Goal: Task Accomplishment & Management: Complete application form

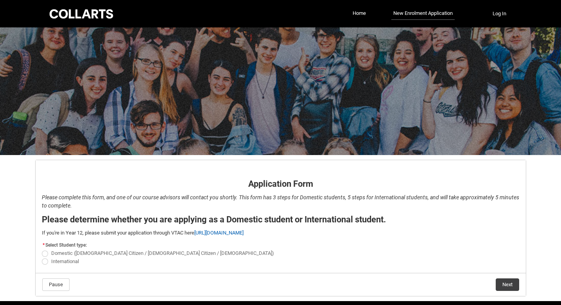
click at [133, 255] on span "Domestic ([DEMOGRAPHIC_DATA] Citizen / [DEMOGRAPHIC_DATA] Citizen / [DEMOGRAPHI…" at bounding box center [162, 253] width 223 height 6
click at [42, 249] on input "Domestic ([DEMOGRAPHIC_DATA] Citizen / [DEMOGRAPHIC_DATA] Citizen / [DEMOGRAPHI…" at bounding box center [41, 249] width 0 height 0
radio input "true"
click at [504, 283] on button "Next" at bounding box center [507, 284] width 23 height 13
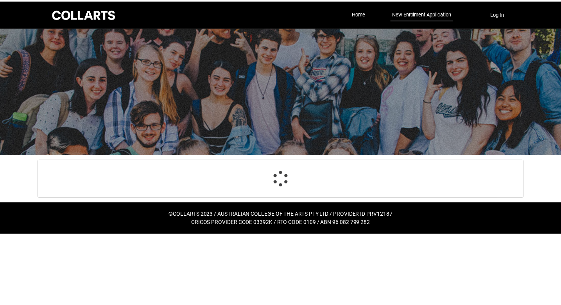
scroll to position [82, 0]
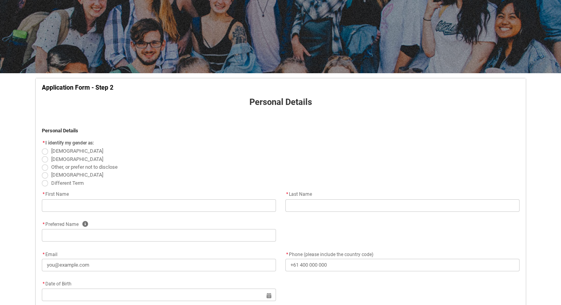
click at [64, 150] on span "[DEMOGRAPHIC_DATA]" at bounding box center [77, 151] width 52 height 6
click at [42, 147] on input "[DEMOGRAPHIC_DATA]" at bounding box center [41, 147] width 0 height 0
radio input "true"
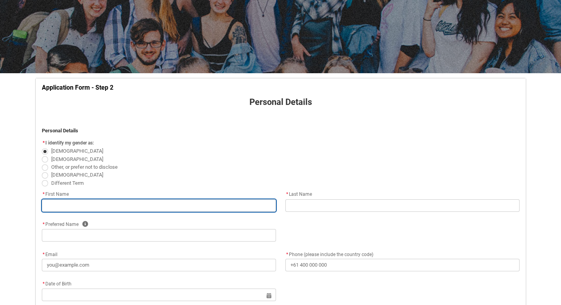
type lightning-primitive-input-simple "L"
type input "L"
type lightning-primitive-input-simple "La"
type input "La"
type lightning-primitive-input-simple "[PERSON_NAME]"
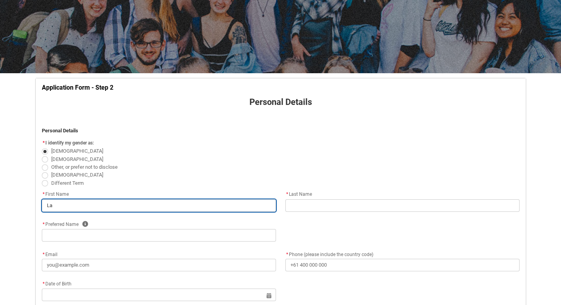
type input "[PERSON_NAME]"
type lightning-primitive-input-simple "Laur"
type input "Laur"
type lightning-primitive-input-simple "[PERSON_NAME]"
type input "[PERSON_NAME]"
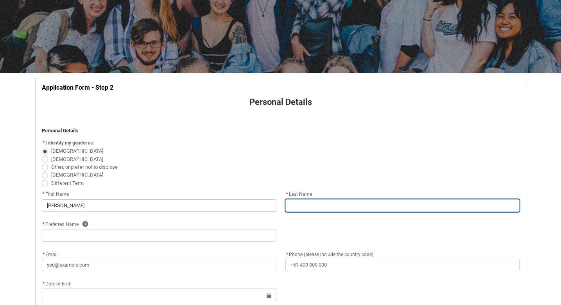
type lightning-primitive-input-simple "N"
type input "N"
type lightning-primitive-input-simple "No"
type input "No"
type lightning-primitive-input-simple "Noh"
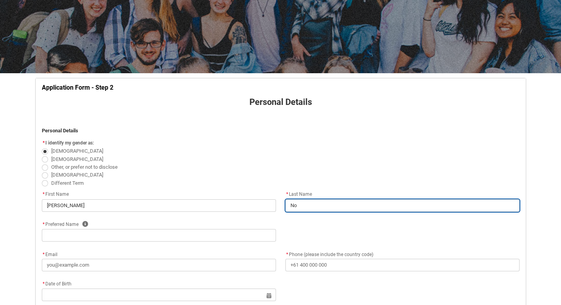
type input "Noh"
type lightning-primitive-input-simple "[PERSON_NAME]"
type input "[PERSON_NAME]"
type lightning-primitive-input-simple "[PERSON_NAME]"
type input "[PERSON_NAME]"
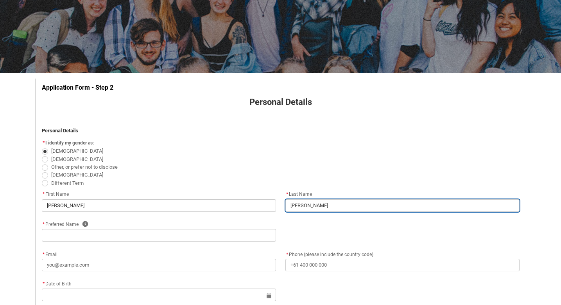
type lightning-primitive-input-simple "[PERSON_NAME]"
type input "[PERSON_NAME]"
type lightning-primitive-input-simple "Nohrenb"
type input "Nohrenb"
type lightning-primitive-input-simple "Nohrenbe"
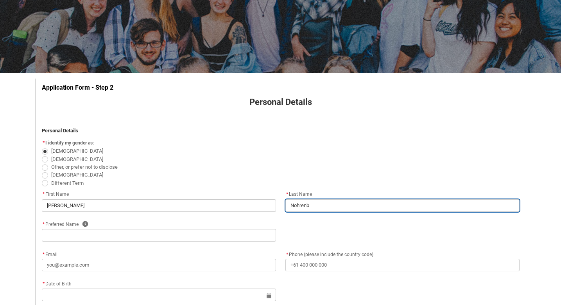
type input "Nohrenbe"
type lightning-primitive-input-simple "Nohrenber"
type input "Nohrenber"
type lightning-primitive-input-simple "[PERSON_NAME]"
type input "[PERSON_NAME]"
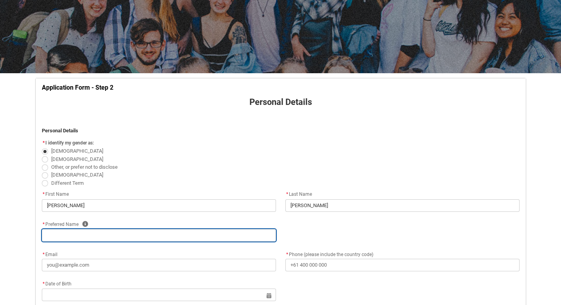
type lightning-primitive-input-simple "L"
type input "L"
type lightning-primitive-input-simple "La"
type input "La"
type lightning-primitive-input-simple "[PERSON_NAME]"
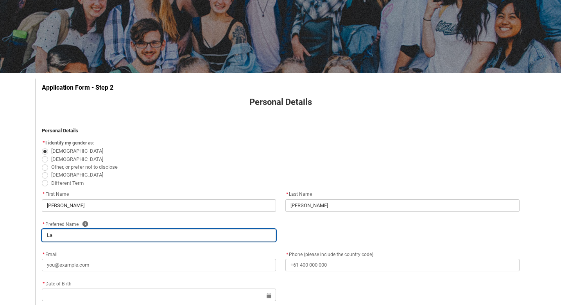
type input "[PERSON_NAME]"
type lightning-primitive-input-simple "Laur"
type input "Laur"
type lightning-primitive-input-simple "[PERSON_NAME]"
type input "[PERSON_NAME]"
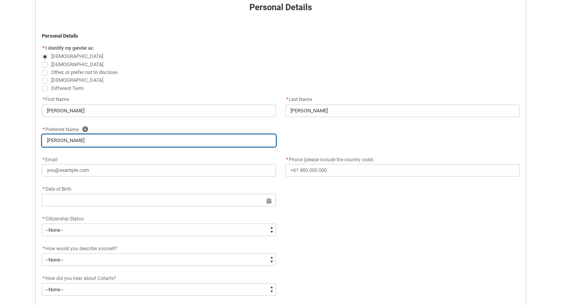
scroll to position [196, 0]
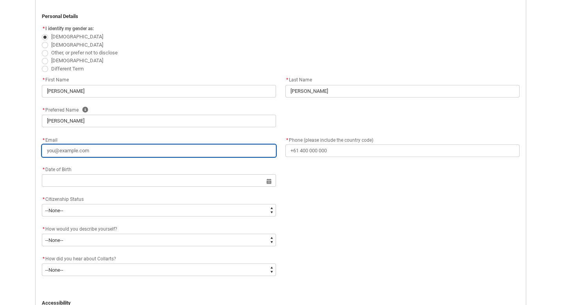
type lightning-primitive-input-simple "l"
type input "l"
type lightning-primitive-input-simple "ln"
type input "ln"
type lightning-primitive-input-simple "lno"
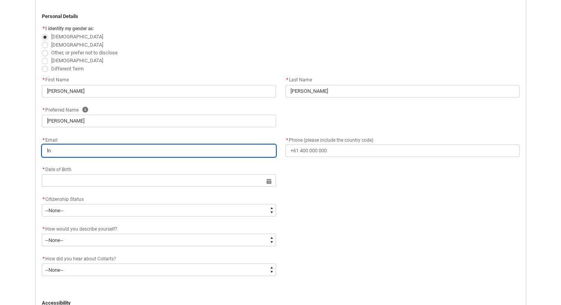
type input "lno"
type lightning-primitive-input-simple "lnoh"
type input "lnoh"
type lightning-primitive-input-simple "lnohr"
type input "lnohr"
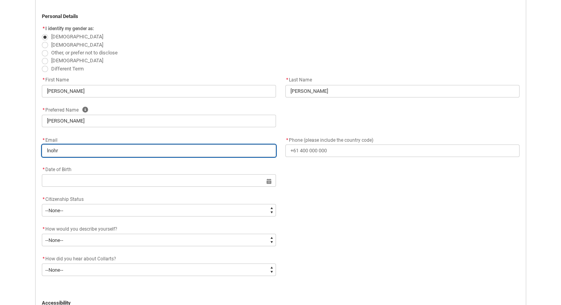
type lightning-primitive-input-simple "lnohre"
type input "lnohre"
type lightning-primitive-input-simple "lnohren"
type input "lnohren"
type lightning-primitive-input-simple "lnohrenb"
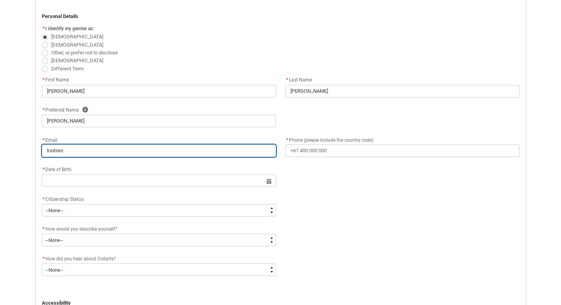
type input "lnohrenb"
type lightning-primitive-input-simple "lnohrenbe"
type input "lnohrenbe"
type lightning-primitive-input-simple "lnohrenber"
type input "lnohrenber"
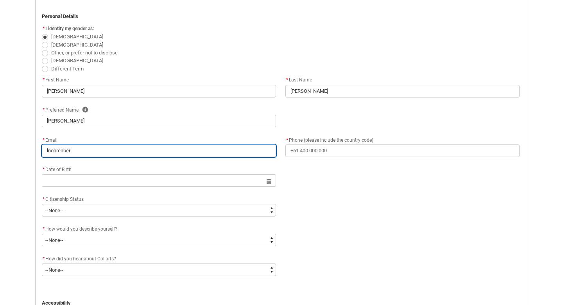
type lightning-primitive-input-simple "lnohrenberg"
type input "lnohrenberg"
type lightning-primitive-input-simple "lnohrenberg@"
type input "lnohrenberg@"
type lightning-primitive-input-simple "lnohrenberg@g"
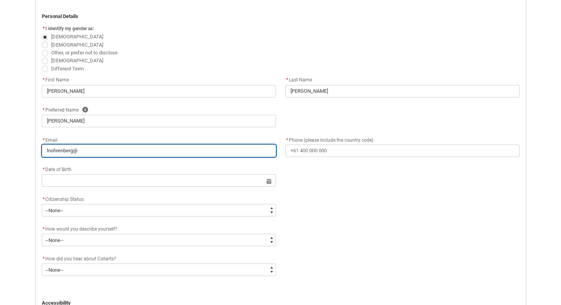
type input "lnohrenberg@g"
type lightning-primitive-input-simple "lnohrenberg@gm"
type input "lnohrenberg@gm"
type lightning-primitive-input-simple "lnohrenberg@gma"
type input "lnohrenberg@gma"
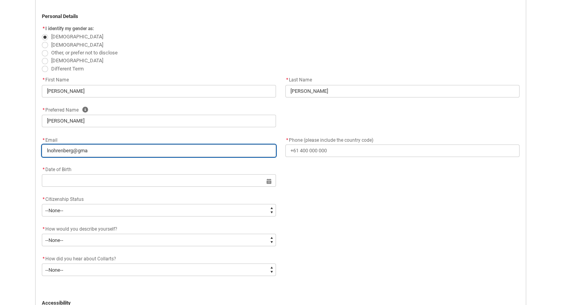
type lightning-primitive-input-simple "lnohrenberg@gmai"
type input "lnohrenberg@gmai"
type lightning-primitive-input-simple "[EMAIL_ADDRESS]"
type input "[EMAIL_ADDRESS]"
type lightning-primitive-input-simple "[EMAIL_ADDRESS]."
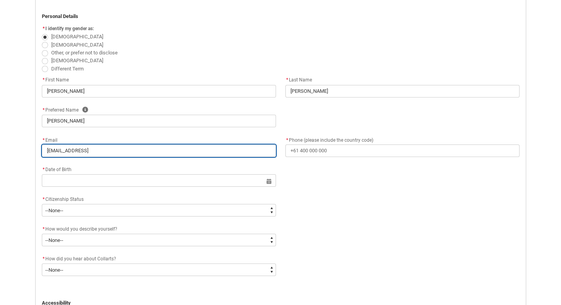
type input "[EMAIL_ADDRESS]."
type lightning-primitive-input-simple "lnohrenberg@gmail.c"
type input "lnohrenberg@gmail.c"
type lightning-primitive-input-simple "[EMAIL_ADDRESS][DOMAIN_NAME]"
type input "[EMAIL_ADDRESS][DOMAIN_NAME]"
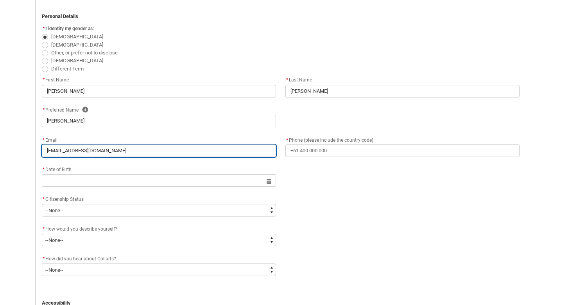
type lightning-primitive-input-simple "[EMAIL_ADDRESS][DOMAIN_NAME]"
type input "[EMAIL_ADDRESS][DOMAIN_NAME]"
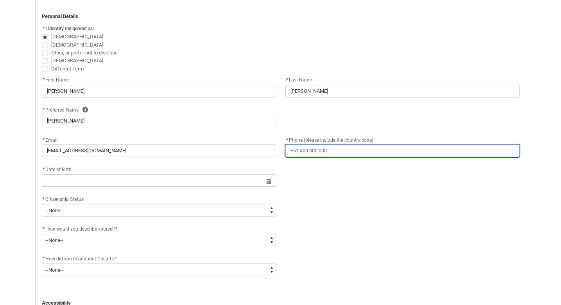
type lightning-primitive-input-simple "0"
type input "0"
type lightning-primitive-input-simple "04"
type input "04"
type lightning-primitive-input-simple "049"
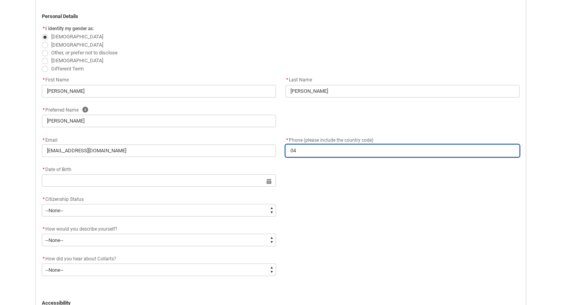
type input "049"
type lightning-primitive-input-simple "0497"
type input "0497"
type lightning-primitive-input-simple "04979"
type input "04979"
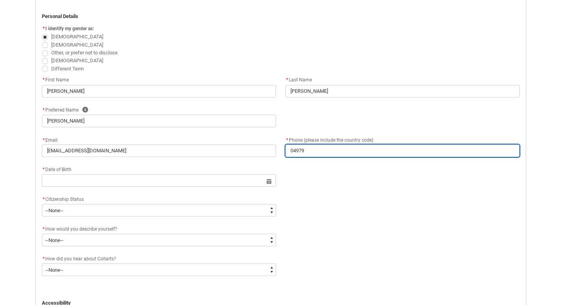
type lightning-primitive-input-simple "049797"
type input "049797"
type lightning-primitive-input-simple "0497973"
type input "0497973"
type lightning-primitive-input-simple "04979739"
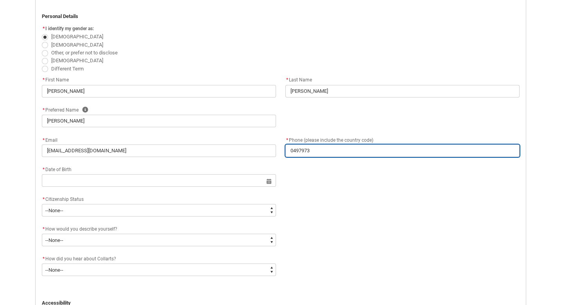
type input "04979739"
type lightning-primitive-input-simple "049797396"
type input "049797396"
type lightning-primitive-input-simple "0497973962"
type input "0497973962"
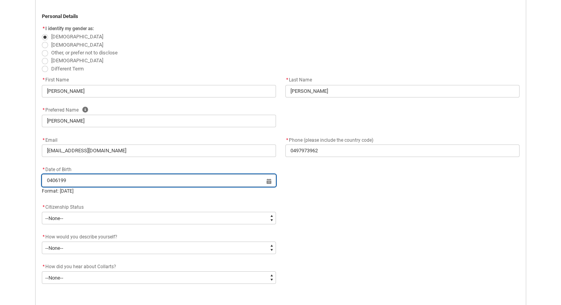
type input "04061992"
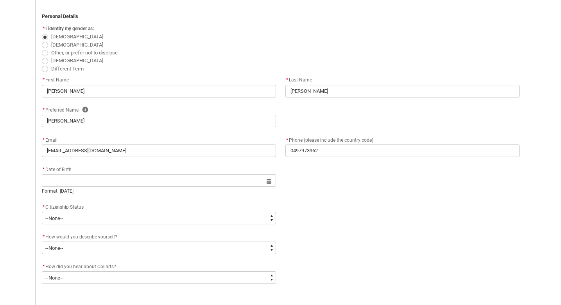
click at [327, 230] on div "* Citizenship Status * --None-- [DEMOGRAPHIC_DATA] Citizen Humanitarian Visa [D…" at bounding box center [281, 217] width 488 height 30
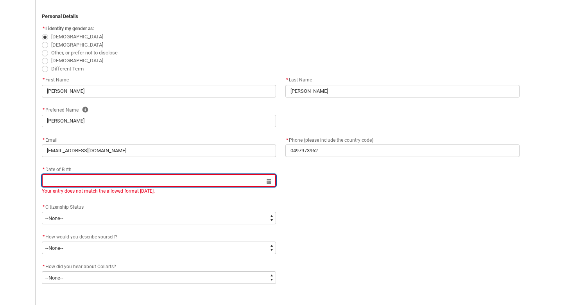
click at [200, 176] on input "REDU_Application_Form_for_Applicant flow" at bounding box center [159, 180] width 234 height 13
select select "2025"
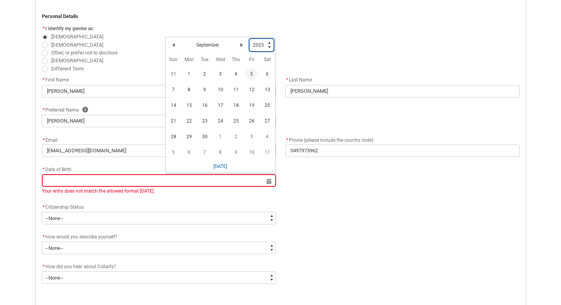
type lightning-select "1992"
select select "1992"
click at [177, 48] on button "Previous Month" at bounding box center [173, 46] width 13 height 13
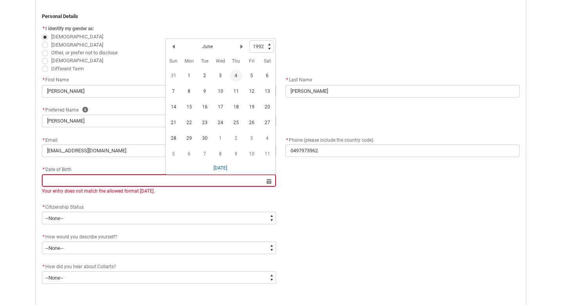
click at [238, 78] on span "4" at bounding box center [236, 75] width 13 height 13
type lightning-datepicker "[DATE]"
type lightning-input "[DATE]"
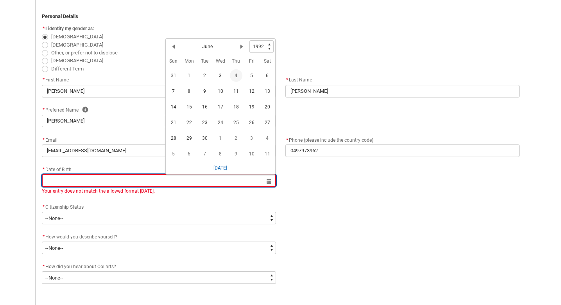
type input "[DATE]"
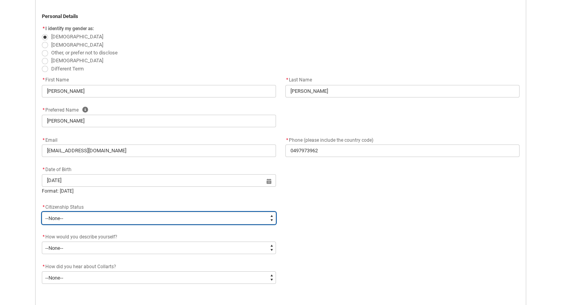
type lightning-select "Citizenship.1"
select select "Citizenship.1"
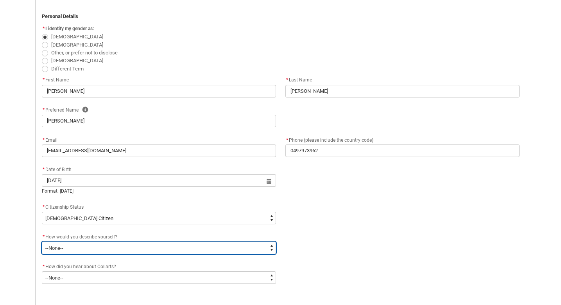
type lightning-select "HSLC_Domestic_d"
select select "HSLC_Domestic_d"
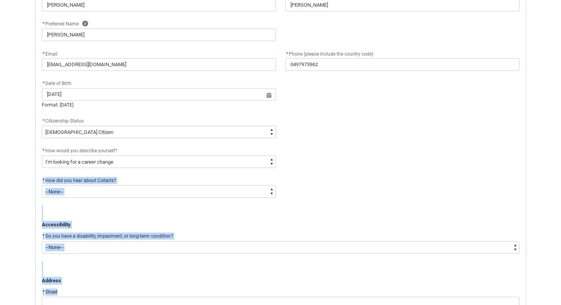
scroll to position [287, 0]
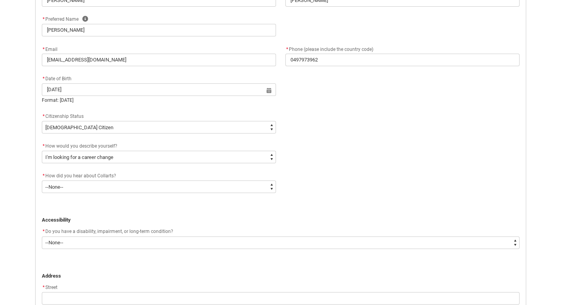
drag, startPoint x: 341, startPoint y: 233, endPoint x: 377, endPoint y: 153, distance: 88.3
click at [377, 153] on div "* How would you describe yourself? * --None-- I'm currently in Year 12 and plan…" at bounding box center [281, 156] width 488 height 30
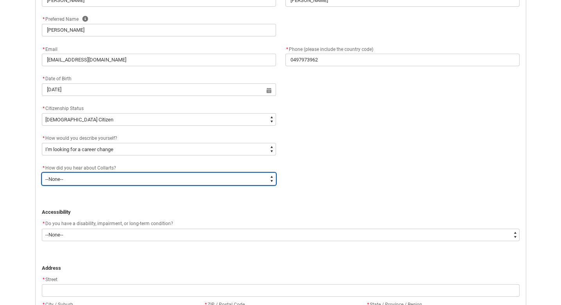
type lightning-select "Heard_About_Collarts_Picklist.Other"
select select "Heard_About_Collarts_Picklist.Other"
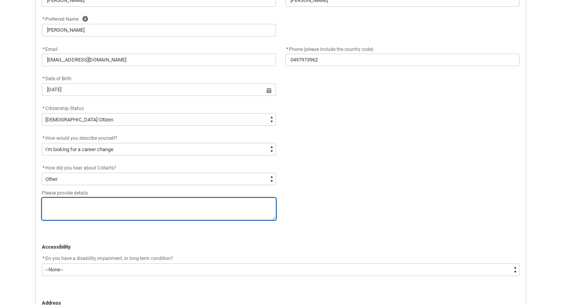
click at [114, 207] on textarea "REDU_Application_Form_for_Applicant flow" at bounding box center [159, 209] width 234 height 22
type lightning-textarea "A"
type textarea "A"
type lightning-textarea "Al"
type textarea "Al"
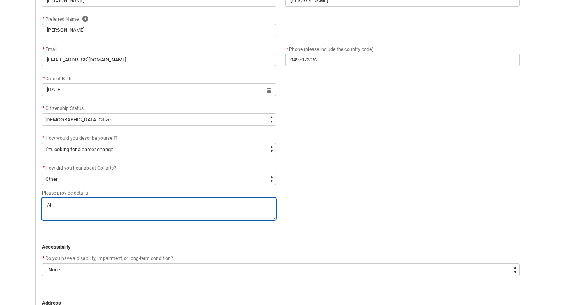
type lightning-textarea "Alu"
type textarea "Alu"
type lightning-textarea "Alum"
type textarea "Alum"
type lightning-textarea "Alumn"
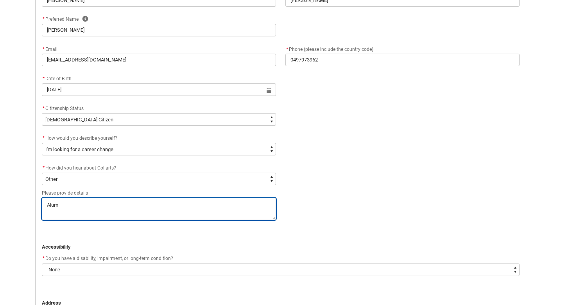
type textarea "Alumn"
type lightning-textarea "Alumni"
type textarea "Alumni"
type lightning-textarea "Alumni"
type textarea "Alumni"
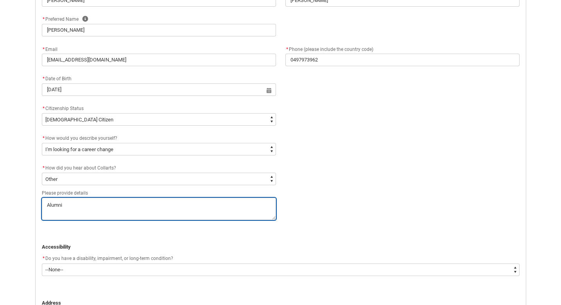
type lightning-textarea "Alumni o"
type textarea "Alumni o"
type lightning-textarea "Alumni of"
type textarea "Alumni of"
type lightning-textarea "Alumni of"
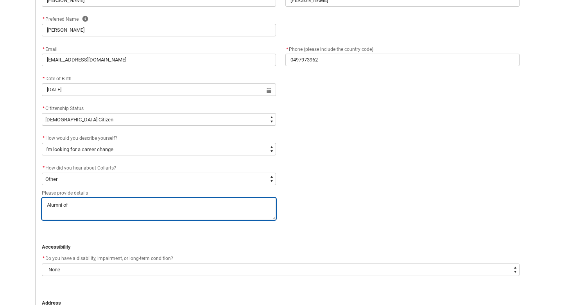
type textarea "Alumni of"
type lightning-textarea "Alumni of M"
type textarea "Alumni of M"
type lightning-textarea "Alumni of Mu"
type textarea "Alumni of Mu"
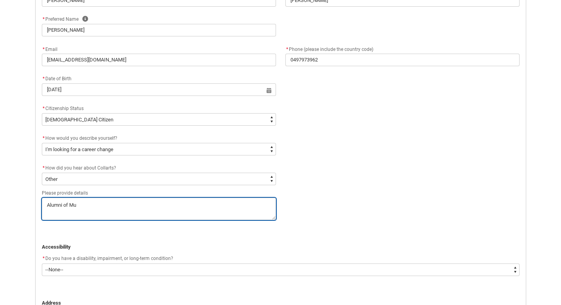
type lightning-textarea "Alumni of Mus"
type textarea "Alumni of Mus"
type lightning-textarea "Alumni of Musi"
type textarea "Alumni of Musi"
type lightning-textarea "Alumni of Music"
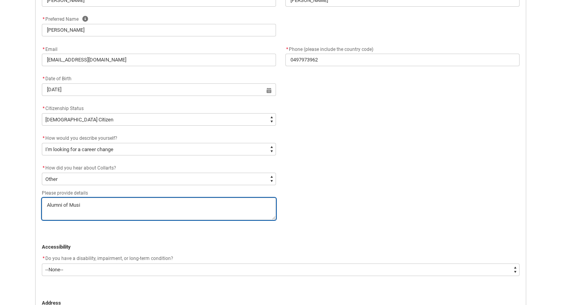
type textarea "Alumni of Music"
type lightning-textarea "Alumni of Music"
type textarea "Alumni of Music"
type lightning-textarea "Alumni of Music P"
type textarea "Alumni of Music P"
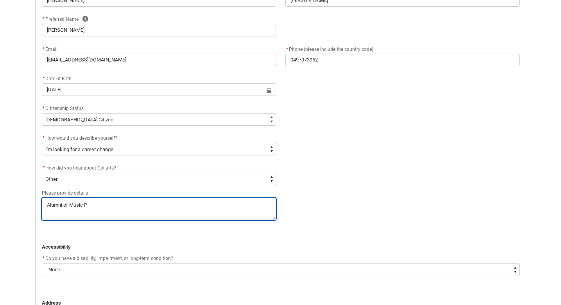
type lightning-textarea "Alumni of Music Pe"
type textarea "Alumni of Music Pe"
type lightning-textarea "Alumni of Music Per"
type textarea "Alumni of Music Per"
type lightning-textarea "Alumni of Music Perf"
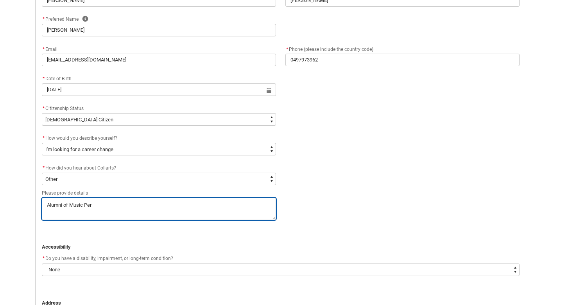
type textarea "Alumni of Music Perf"
type lightning-textarea "Alumni of Music Perfo"
type textarea "Alumni of Music Perfo"
type lightning-textarea "Alumni of Music Perfor"
type textarea "Alumni of Music Perfor"
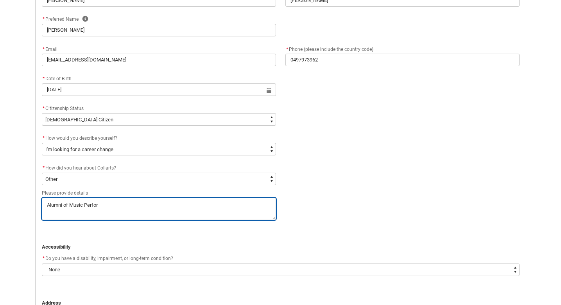
type lightning-textarea "Alumni of Music Perform"
type textarea "Alumni of Music Perform"
type lightning-textarea "Alumni of Music Performa"
type textarea "Alumni of Music Performa"
type lightning-textarea "Alumni of Music Performan"
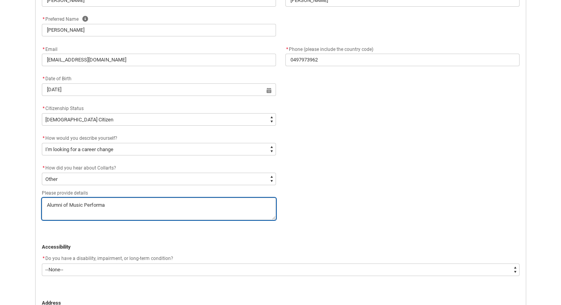
type textarea "Alumni of Music Performan"
type lightning-textarea "Alumni of Music Performanc"
type textarea "Alumni of Music Performanc"
type lightning-textarea "Alumni of Music Performance"
type textarea "Alumni of Music Performance"
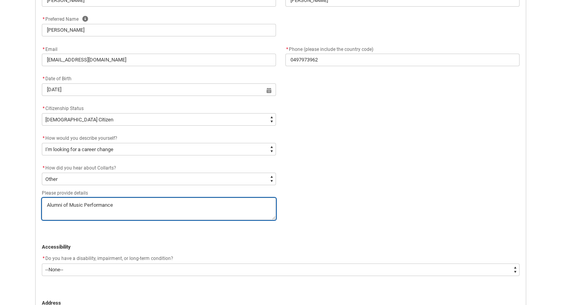
type lightning-textarea "Alumni of Music Performance"
type textarea "Alumni of Music Performance"
click at [68, 205] on textarea "REDU_Application_Form_for_Applicant flow" at bounding box center [159, 209] width 234 height 22
type lightning-textarea "Alumni of Music Performance"
type textarea "Alumni of Music Performance"
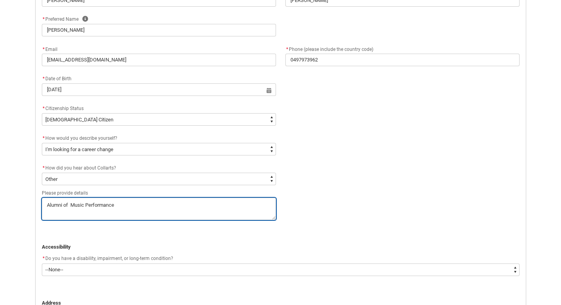
type lightning-textarea "Alumni of B Music Performance"
type textarea "Alumni of B Music Performance"
type lightning-textarea "Alumni of Ba Music Performance"
type textarea "Alumni of Ba Music Performance"
type lightning-textarea "Alumni of Bac Music Performance"
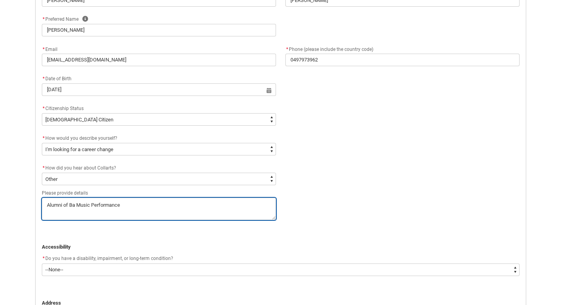
type textarea "Alumni of Bac Music Performance"
type lightning-textarea "Alumni of Bach Music Performance"
type textarea "Alumni of Bach Music Performance"
type lightning-textarea "Alumni of Bache Music Performance"
type textarea "Alumni of Bache Music Performance"
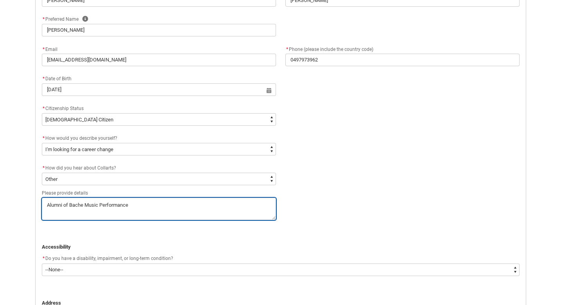
type lightning-textarea "Alumni of Bachel Music Performance"
type textarea "Alumni of Bachel Music Performance"
type lightning-textarea "Alumni of Bachelo Music Performance"
type textarea "Alumni of Bachelo Music Performance"
type lightning-textarea "Alumni of Bachelor Music Performance"
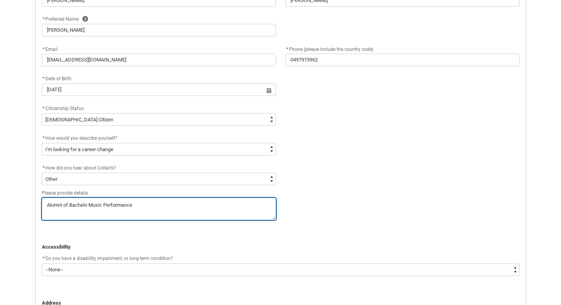
type textarea "Alumni of Bachelor Music Performance"
type lightning-textarea "Alumni of Bachelor Music Performance"
type textarea "Alumni of Bachelor Music Performance"
type lightning-textarea "Alumni of Bachelor o Music Performance"
type textarea "Alumni of Bachelor o Music Performance"
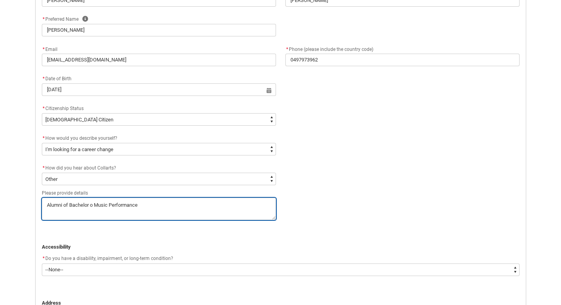
type lightning-textarea "Alumni of Bachelor of Music Performance"
type textarea "Alumni of Bachelor of Music Performance"
click at [231, 210] on textarea "REDU_Application_Form_for_Applicant flow" at bounding box center [159, 209] width 234 height 22
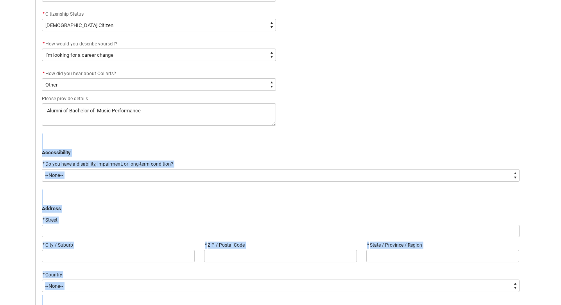
scroll to position [432, 0]
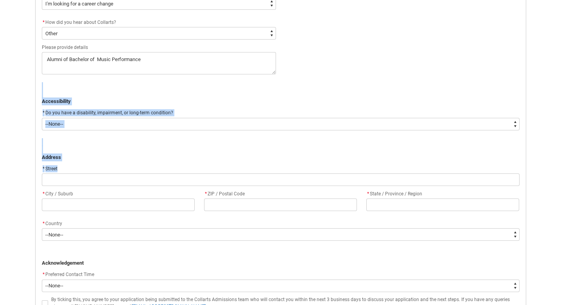
drag, startPoint x: 227, startPoint y: 227, endPoint x: 230, endPoint y: 173, distance: 54.5
click at [230, 173] on div "Application Form - Step 2 Personal Details ﻿ Personal Details * I identify my g…" at bounding box center [281, 38] width 488 height 612
click at [206, 166] on div "* Street" at bounding box center [281, 168] width 478 height 9
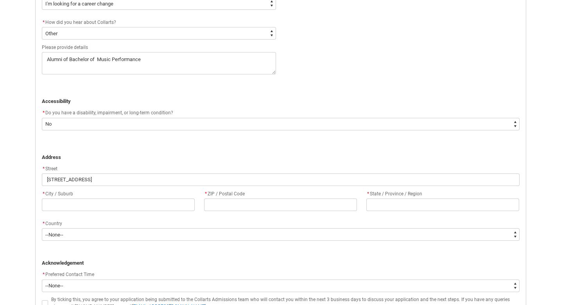
click at [130, 209] on flowruntime-screen-field "* City / Suburb" at bounding box center [118, 201] width 162 height 25
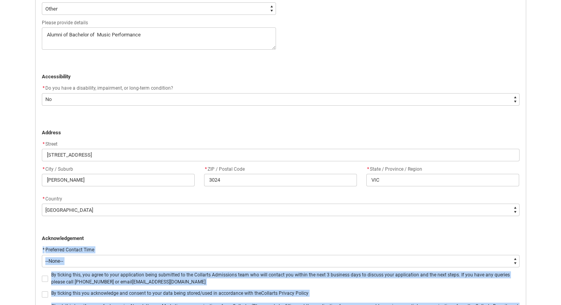
scroll to position [533, 0]
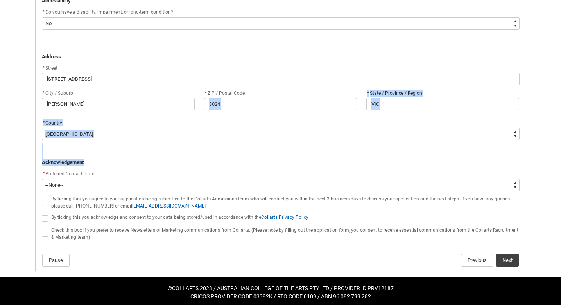
drag, startPoint x: 142, startPoint y: 265, endPoint x: 261, endPoint y: 111, distance: 193.9
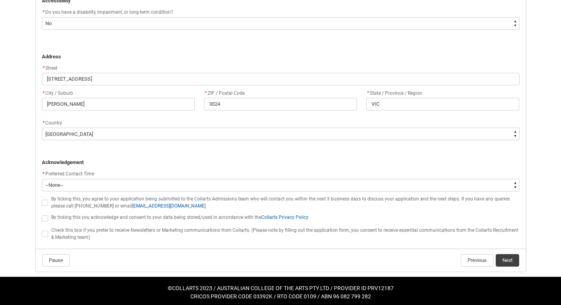
click at [207, 189] on flowruntime-screen-field "* Preferred Contact Time * --None-- Morning (9:00AM-12:00PM) Afternoon (12:00PM…" at bounding box center [281, 181] width 488 height 25
click at [45, 200] on span "REDU_Application_Form_for_Applicant flow" at bounding box center [45, 203] width 6 height 6
click at [42, 198] on input "REDU_Application_Form_for_Applicant flow" at bounding box center [41, 198] width 0 height 0
click at [43, 217] on span "REDU_Application_Form_for_Applicant flow" at bounding box center [45, 218] width 6 height 6
click at [42, 214] on input "REDU_Application_Form_for_Applicant flow" at bounding box center [41, 214] width 0 height 0
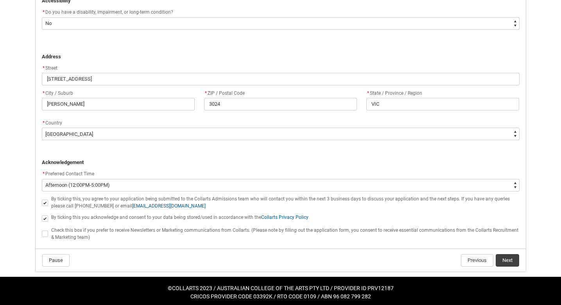
click at [43, 230] on span "REDU_Application_Form_for_Applicant flow" at bounding box center [45, 233] width 6 height 6
click at [42, 230] on input "REDU_Application_Form_for_Applicant flow" at bounding box center [41, 229] width 0 height 0
click at [508, 258] on button "Next" at bounding box center [507, 260] width 23 height 13
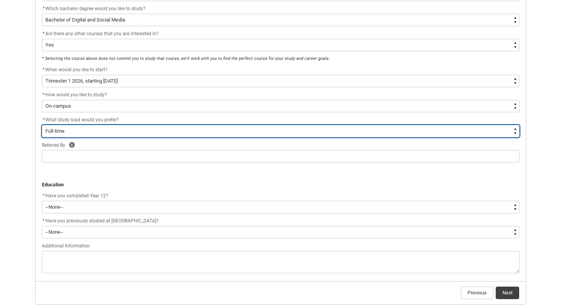
scroll to position [218, 0]
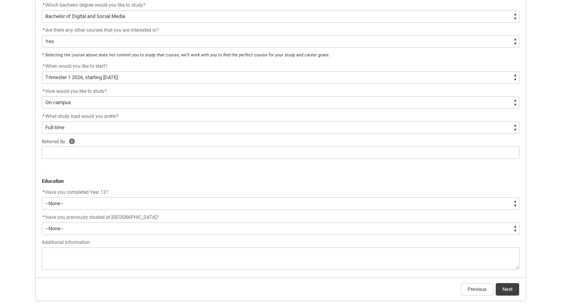
click at [74, 141] on icon "REDU_Application_Form_for_Applicant flow" at bounding box center [72, 141] width 6 height 6
click at [126, 159] on icon "REDU_Application_Form_for_Applicant flow" at bounding box center [122, 159] width 9 height 9
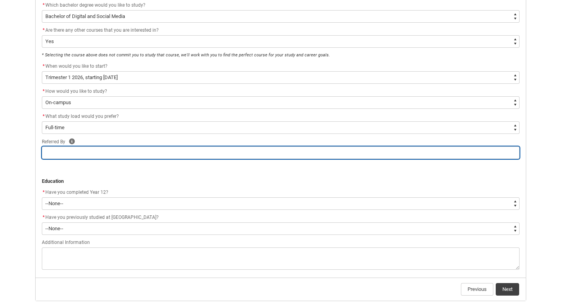
click at [125, 155] on input "REDU_Application_Form_for_Applicant flow" at bounding box center [281, 152] width 478 height 13
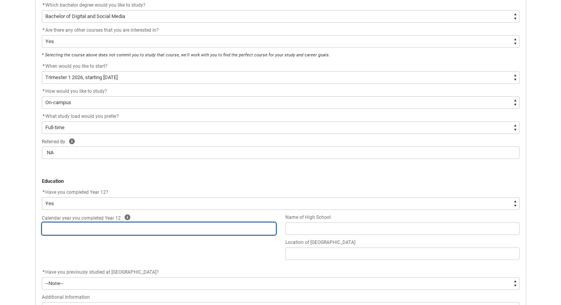
click at [198, 229] on input "REDU_Application_Form_for_Applicant flow" at bounding box center [159, 228] width 234 height 13
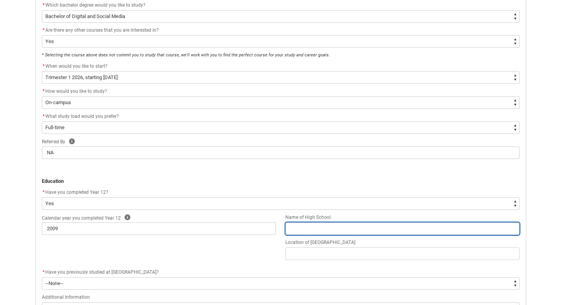
click at [371, 228] on input "REDU_Application_Form_for_Applicant flow" at bounding box center [403, 228] width 234 height 13
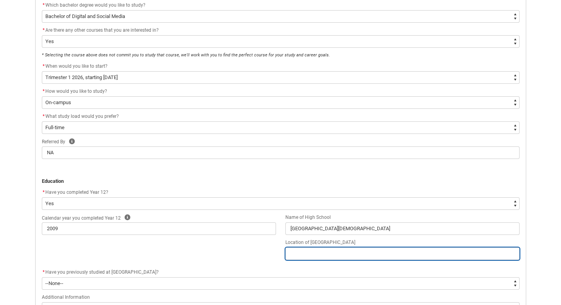
click at [421, 256] on input "REDU_Application_Form_for_Applicant flow" at bounding box center [403, 253] width 234 height 13
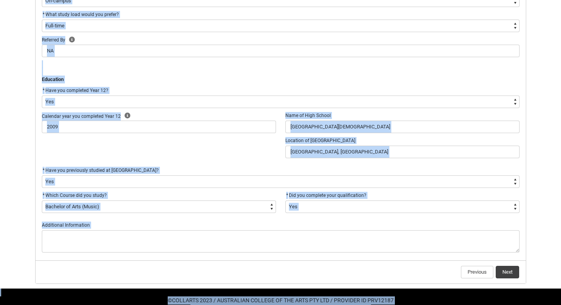
scroll to position [333, 0]
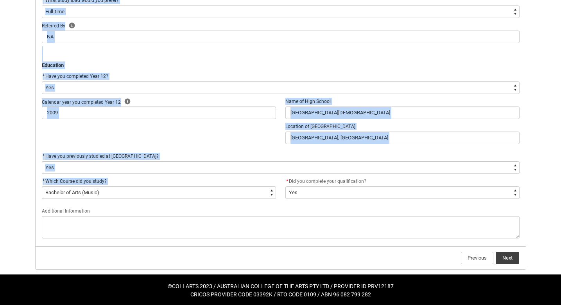
drag, startPoint x: 236, startPoint y: 227, endPoint x: 234, endPoint y: 198, distance: 29.4
click at [234, 198] on div "Application Form - Step 3 Course Selection * What would you like to study? * --…" at bounding box center [281, 36] width 488 height 410
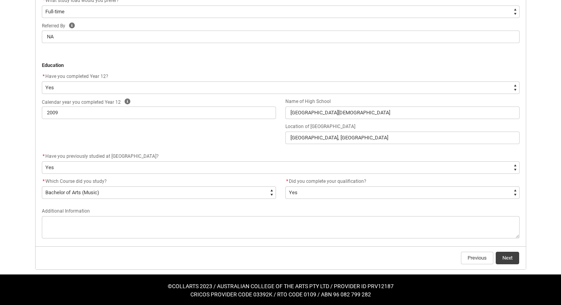
click at [428, 272] on div "Application Form - Step 3 Course Selection * What would you like to study? * --…" at bounding box center [281, 48] width 501 height 453
click at [510, 252] on button "Next" at bounding box center [507, 258] width 23 height 13
